Goal: Task Accomplishment & Management: Use online tool/utility

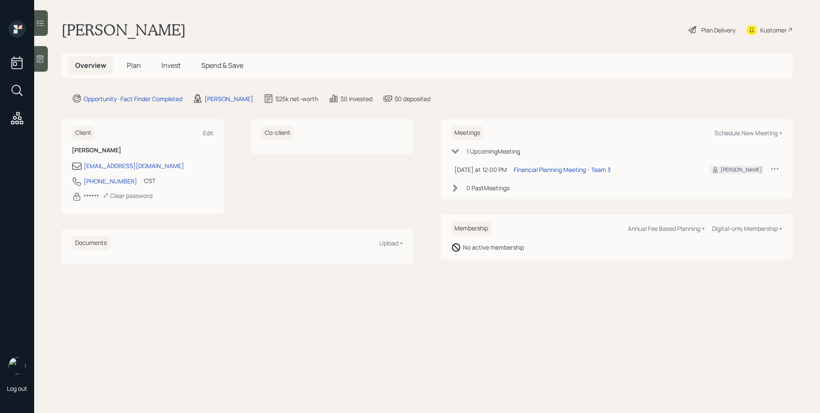
click at [20, 121] on icon at bounding box center [16, 118] width 15 height 15
click at [46, 58] on div at bounding box center [41, 59] width 14 height 26
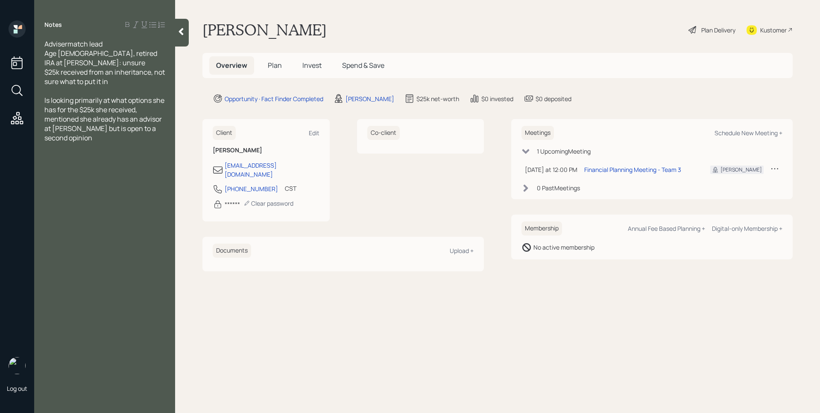
click at [280, 64] on span "Plan" at bounding box center [275, 65] width 14 height 9
